Goal: Transaction & Acquisition: Subscribe to service/newsletter

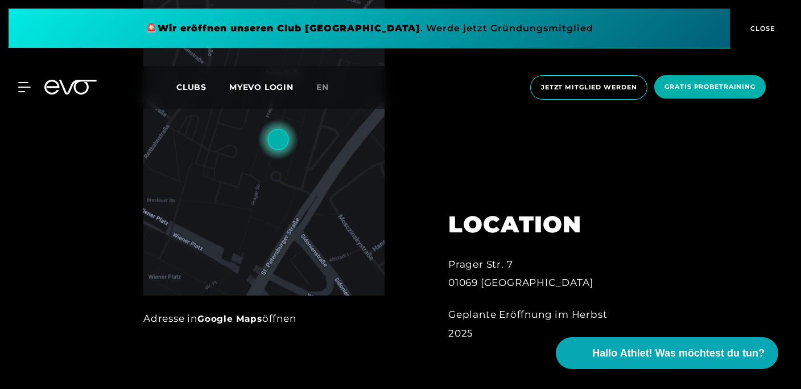
scroll to position [485, 0]
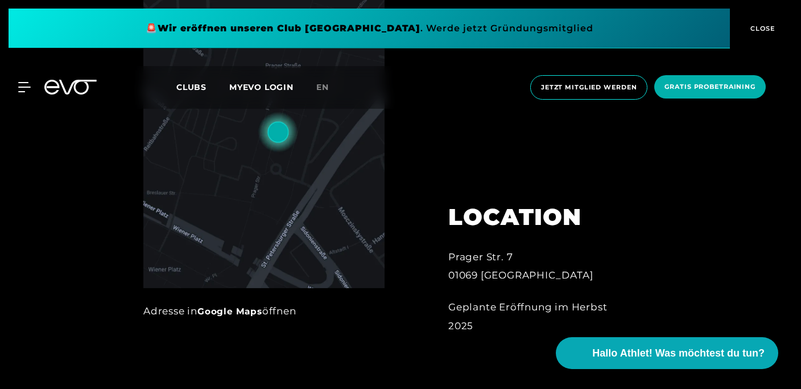
click at [198, 88] on span "Clubs" at bounding box center [191, 87] width 30 height 10
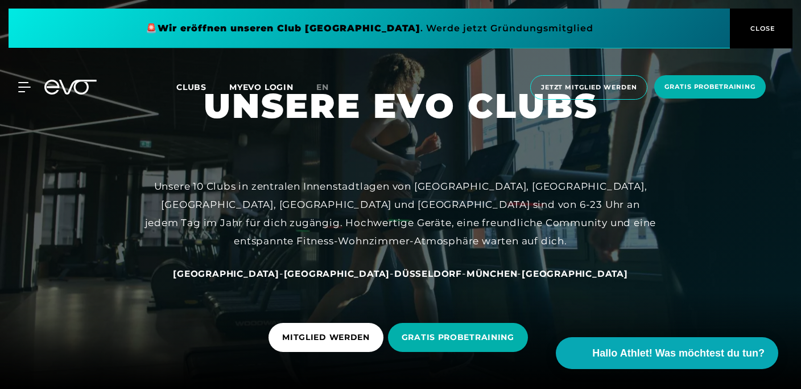
click at [67, 85] on icon at bounding box center [70, 87] width 52 height 15
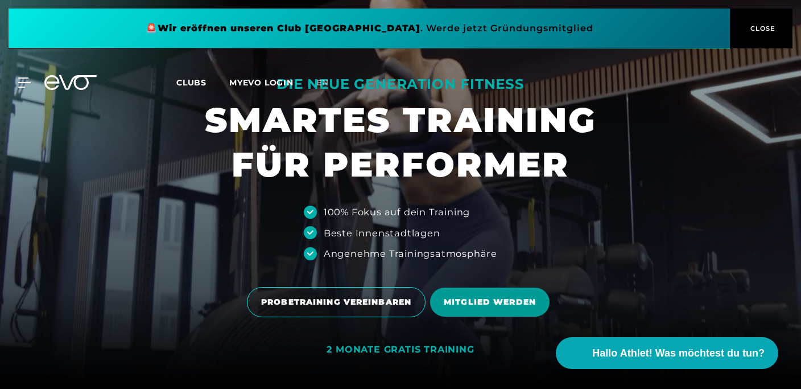
click at [497, 307] on span "MITGLIED WERDEN" at bounding box center [490, 302] width 92 height 12
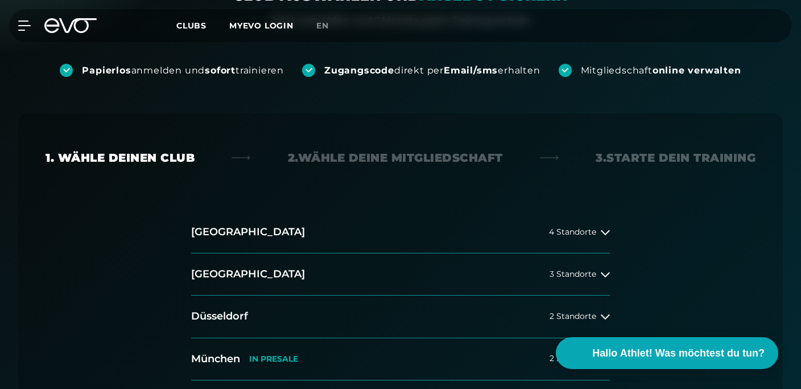
scroll to position [188, 0]
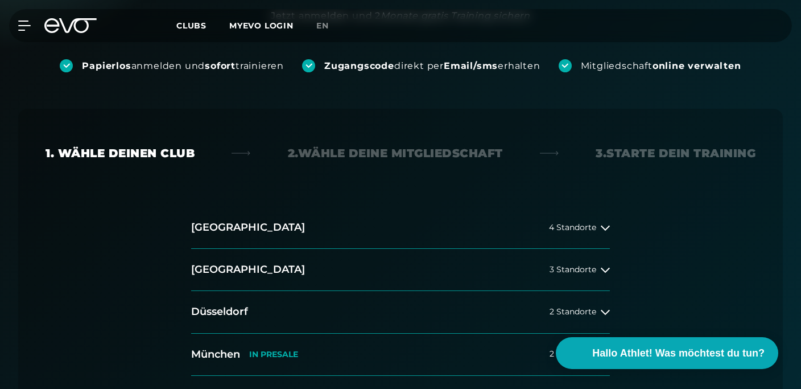
click at [373, 153] on div "2. Wähle deine Mitgliedschaft" at bounding box center [395, 153] width 215 height 16
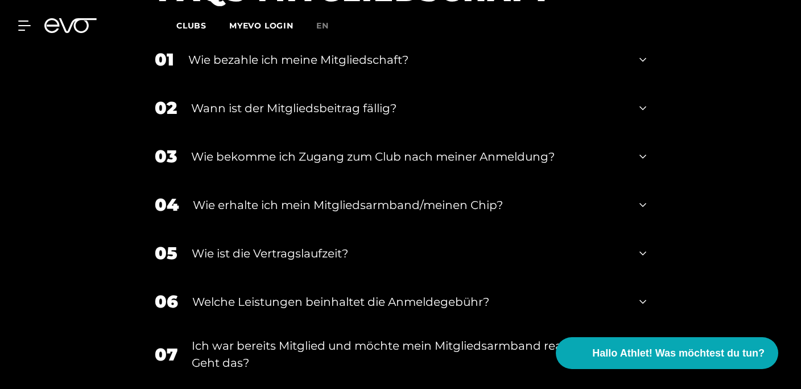
scroll to position [1386, 0]
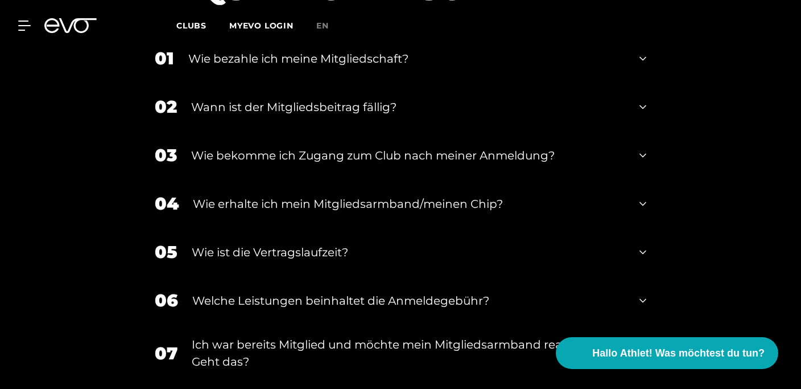
click at [372, 62] on div "Wie bezahle ich meine Mitgliedschaft?" at bounding box center [406, 58] width 437 height 17
